Goal: Check status: Check status

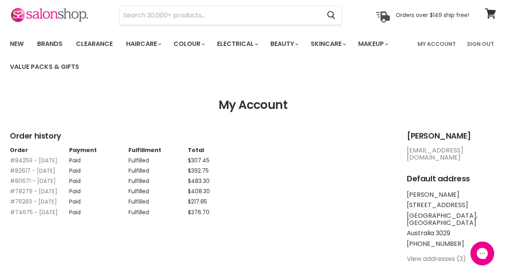
scroll to position [29, 0]
click at [22, 160] on link "#84259 - [DATE]" at bounding box center [33, 161] width 47 height 8
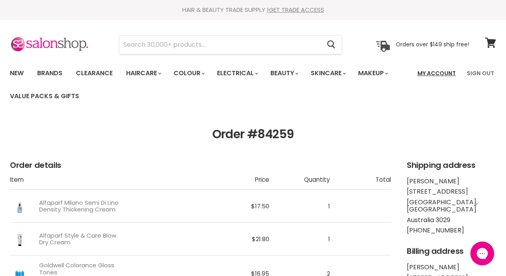
click at [442, 75] on link "My Account" at bounding box center [437, 73] width 48 height 17
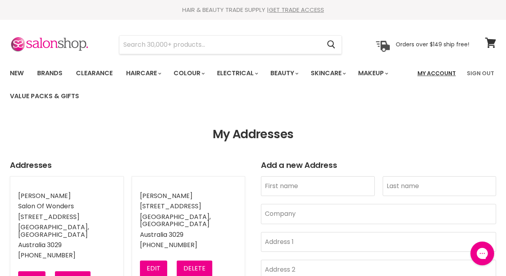
click at [448, 72] on link "My Account" at bounding box center [437, 73] width 48 height 17
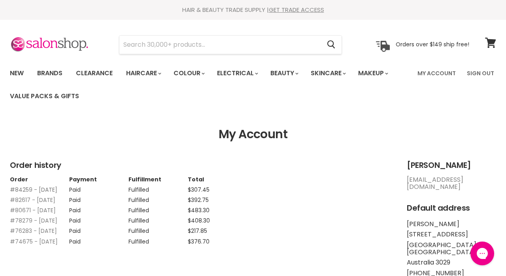
click at [19, 189] on link "#84259 - 13 Sep, 2025" at bounding box center [33, 190] width 47 height 8
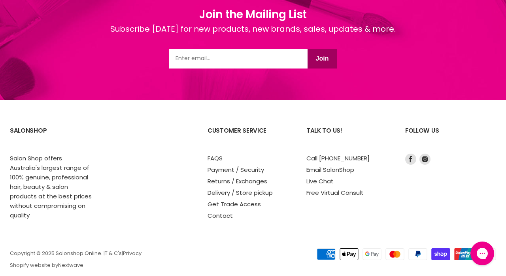
scroll to position [1018, 0]
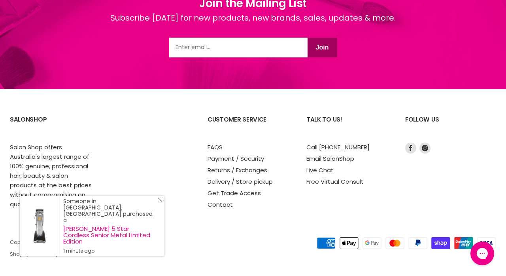
click at [159, 203] on icon "Close Icon" at bounding box center [160, 200] width 5 height 5
